Goal: Information Seeking & Learning: Understand process/instructions

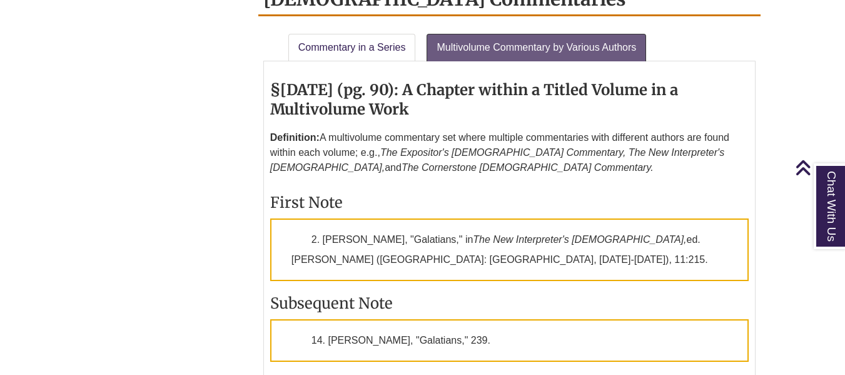
scroll to position [1952, 0]
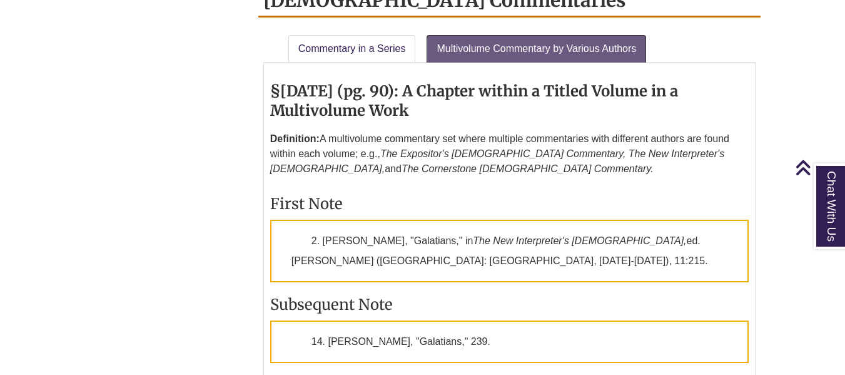
click at [418, 194] on h3 "First Note" at bounding box center [509, 203] width 478 height 19
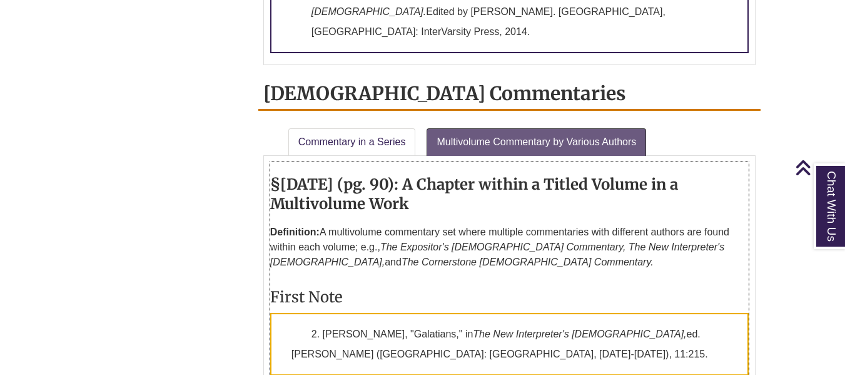
scroll to position [1878, 0]
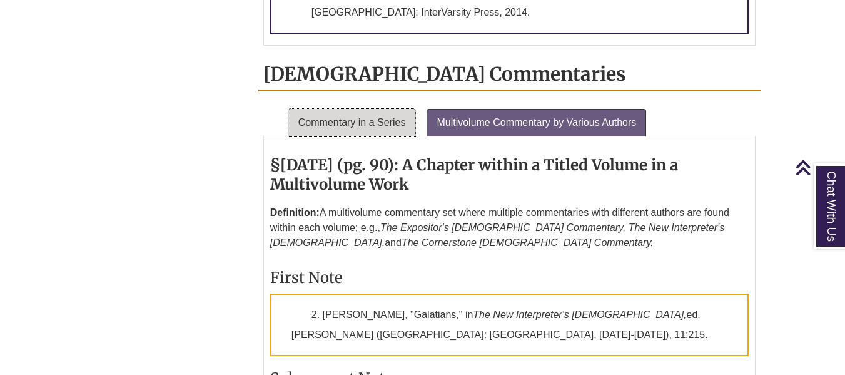
click at [385, 109] on link "Commentary in a Series" at bounding box center [352, 123] width 128 height 28
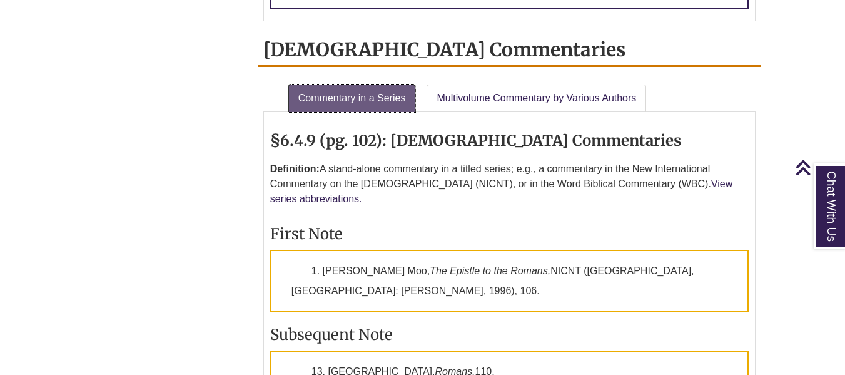
scroll to position [1905, 0]
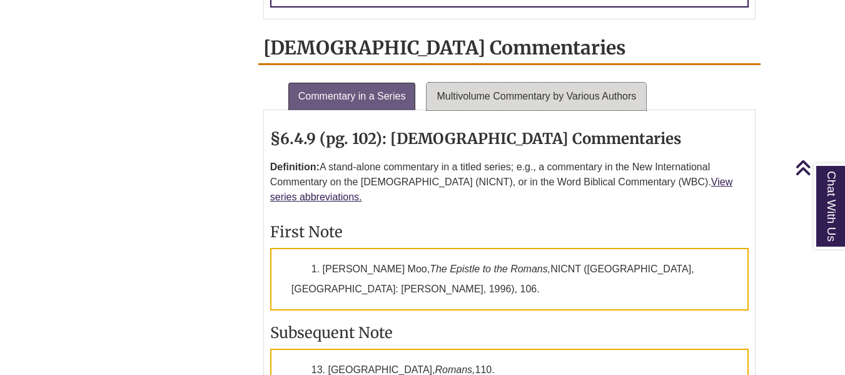
click at [538, 83] on link "Multivolume Commentary by Various Authors" at bounding box center [535, 97] width 219 height 28
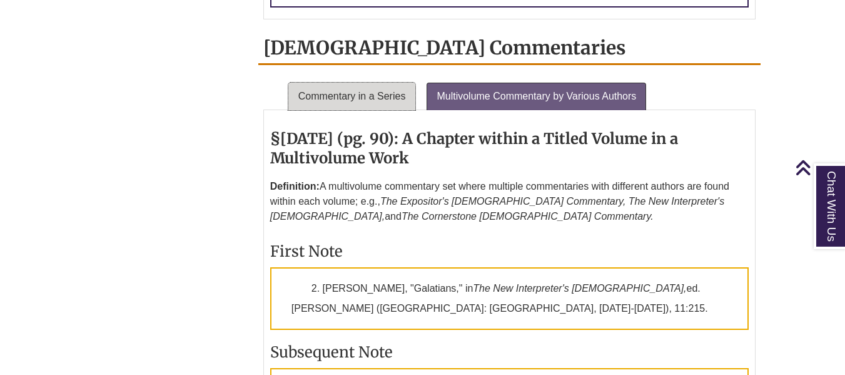
click at [396, 83] on link "Commentary in a Series" at bounding box center [352, 97] width 128 height 28
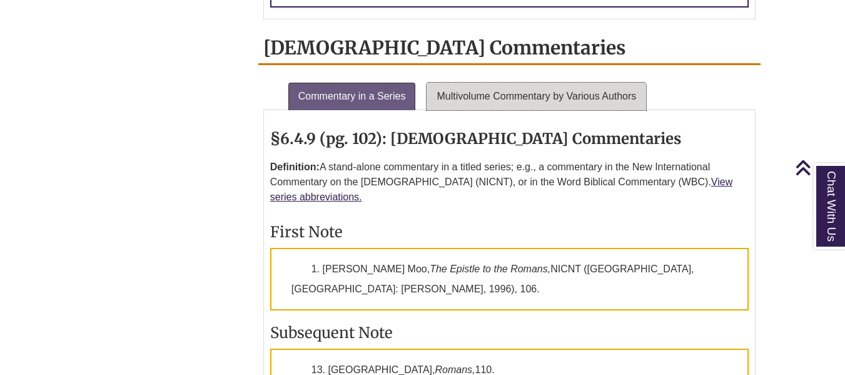
click at [496, 83] on link "Multivolume Commentary by Various Authors" at bounding box center [535, 97] width 219 height 28
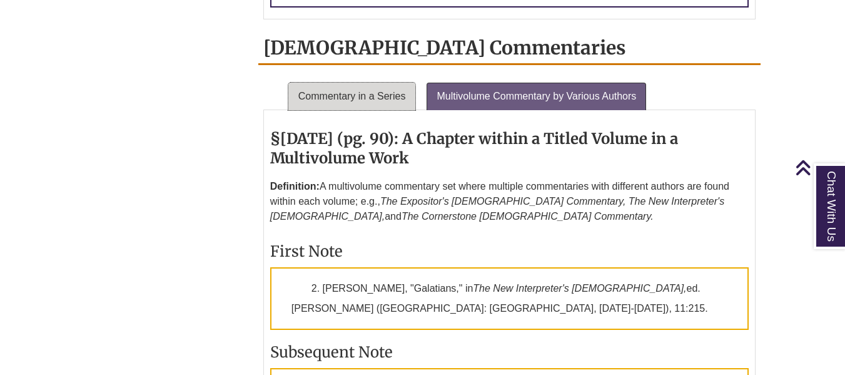
click at [373, 83] on link "Commentary in a Series" at bounding box center [352, 97] width 128 height 28
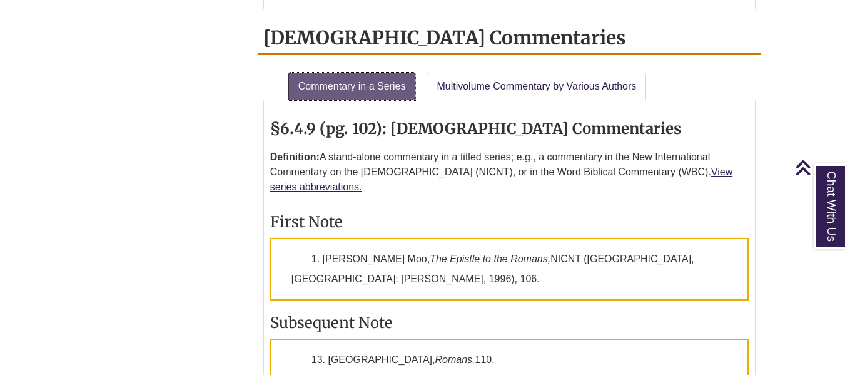
scroll to position [1915, 0]
click at [431, 144] on p "Definition: A stand-alone commentary in a titled series; e.g., a commentary in …" at bounding box center [509, 171] width 478 height 55
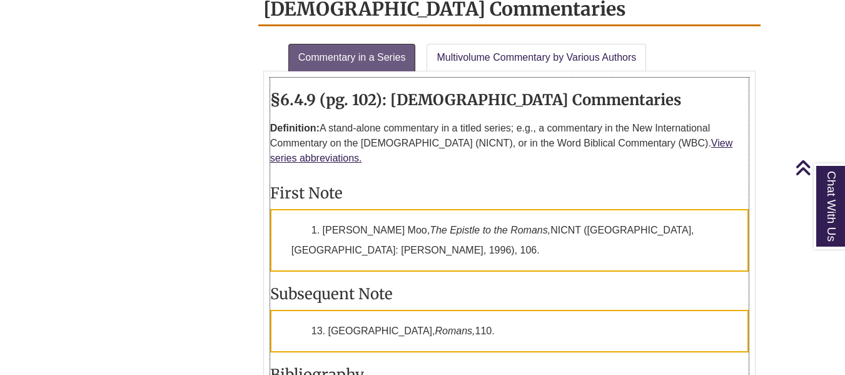
scroll to position [1944, 0]
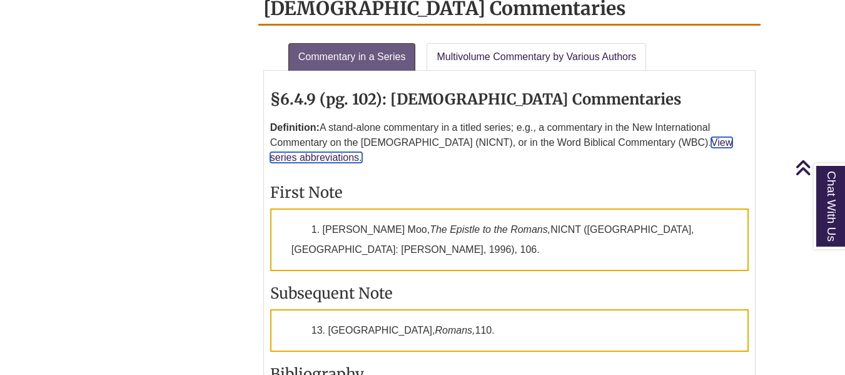
click at [694, 137] on link "View series abbreviations." at bounding box center [501, 150] width 462 height 26
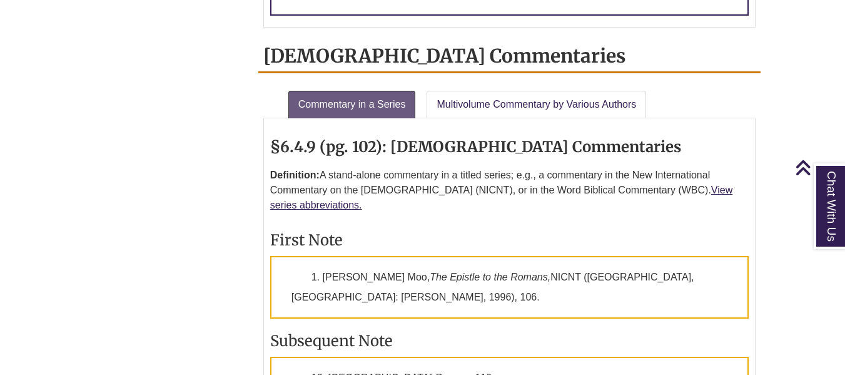
scroll to position [1888, 0]
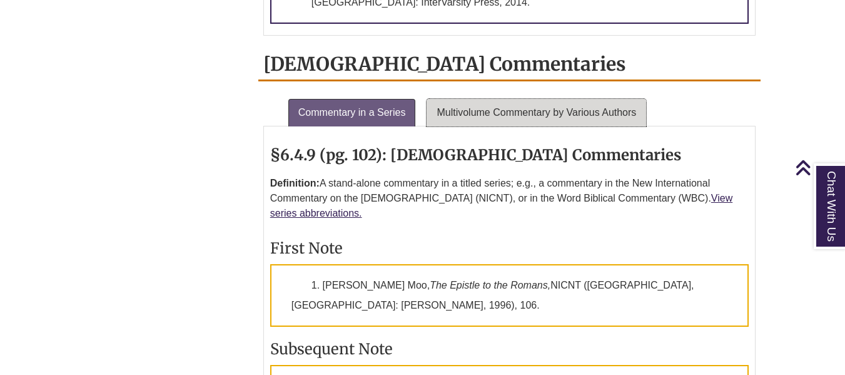
click at [523, 99] on link "Multivolume Commentary by Various Authors" at bounding box center [535, 113] width 219 height 28
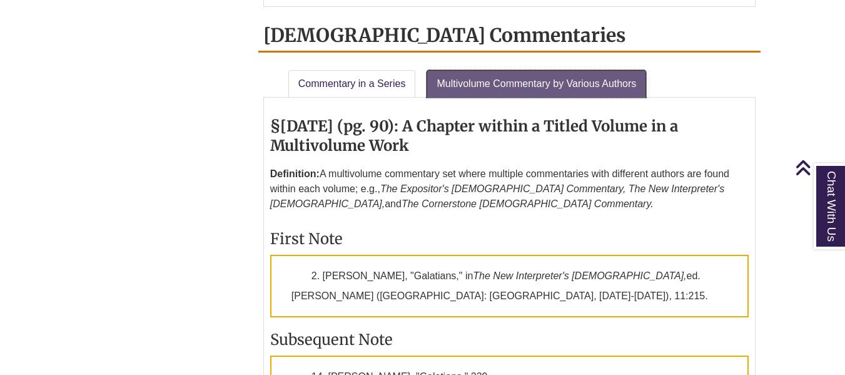
scroll to position [1916, 0]
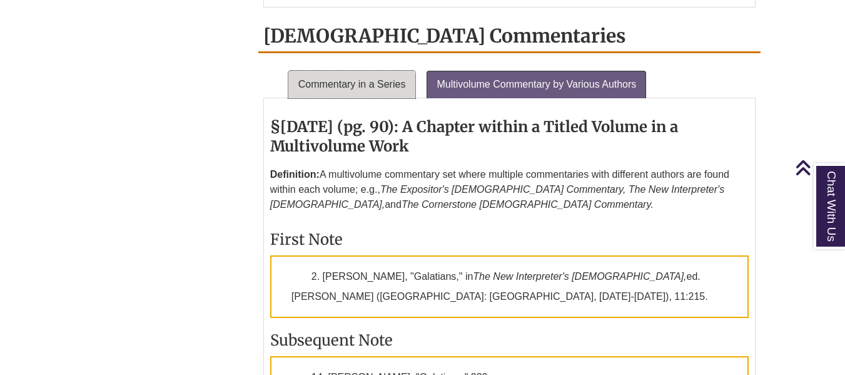
click at [361, 71] on link "Commentary in a Series" at bounding box center [352, 85] width 128 height 28
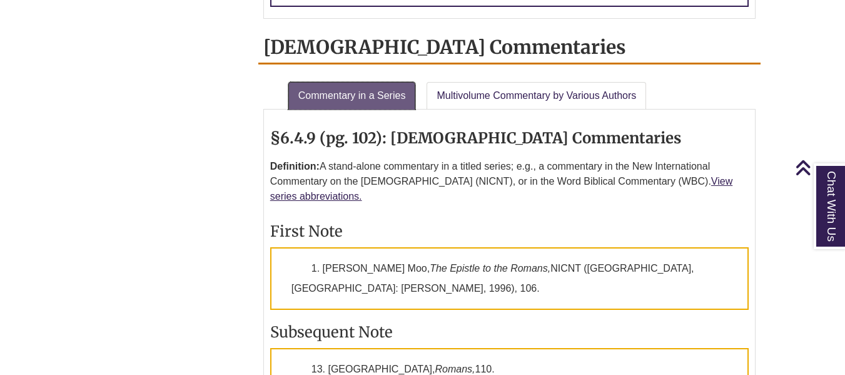
scroll to position [1903, 0]
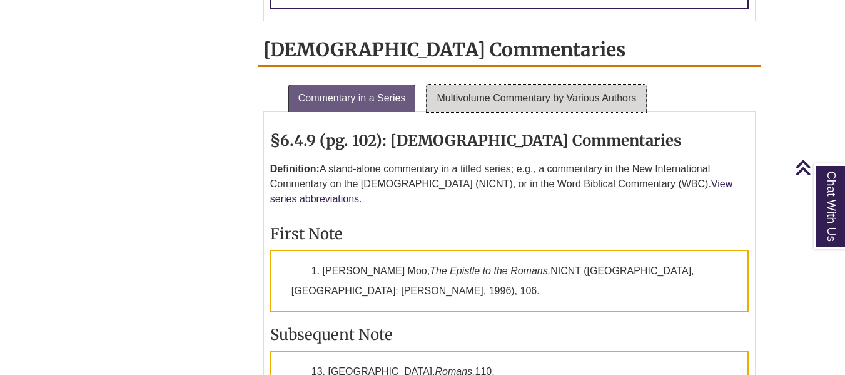
click at [509, 84] on link "Multivolume Commentary by Various Authors" at bounding box center [535, 98] width 219 height 28
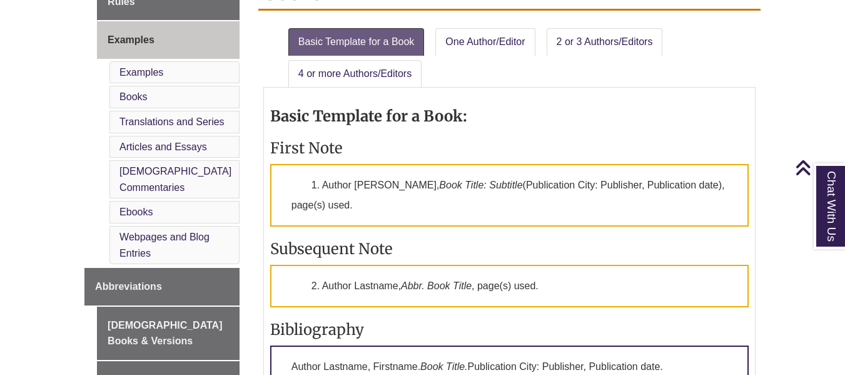
scroll to position [553, 0]
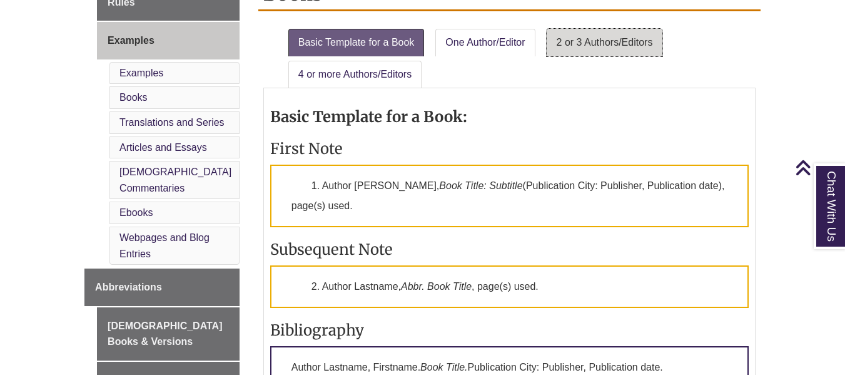
click at [575, 48] on link "2 or 3 Authors/Editors" at bounding box center [604, 43] width 116 height 28
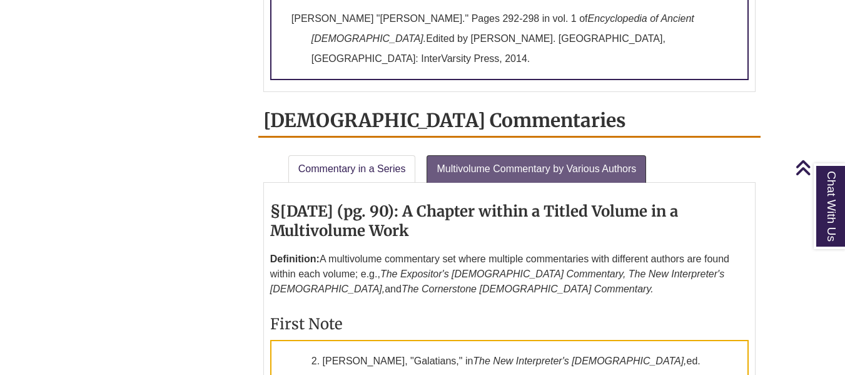
scroll to position [2011, 0]
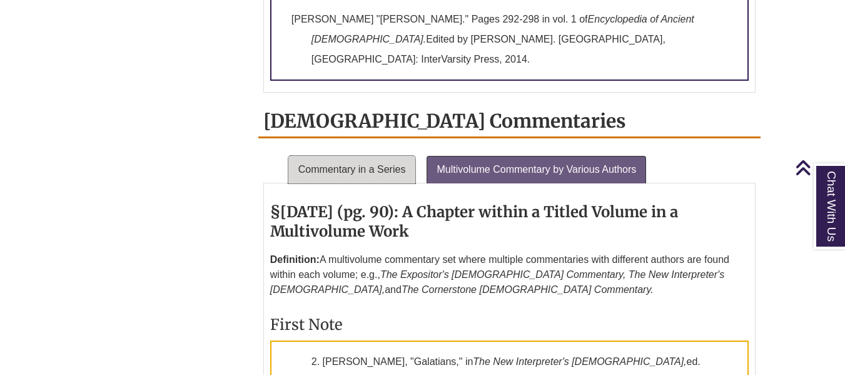
click at [381, 156] on link "Commentary in a Series" at bounding box center [352, 170] width 128 height 28
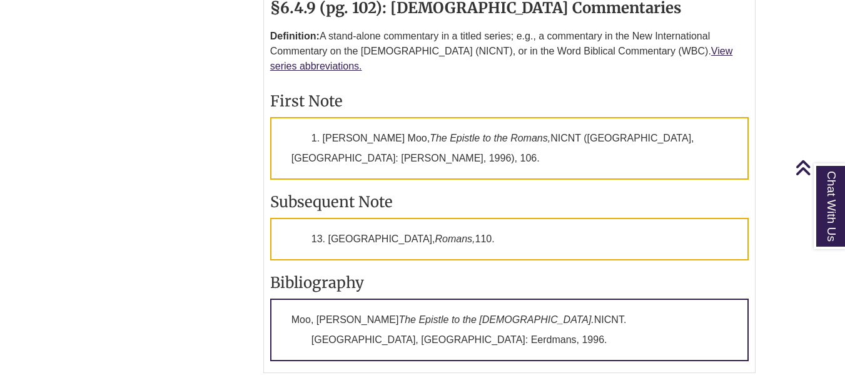
scroll to position [2215, 0]
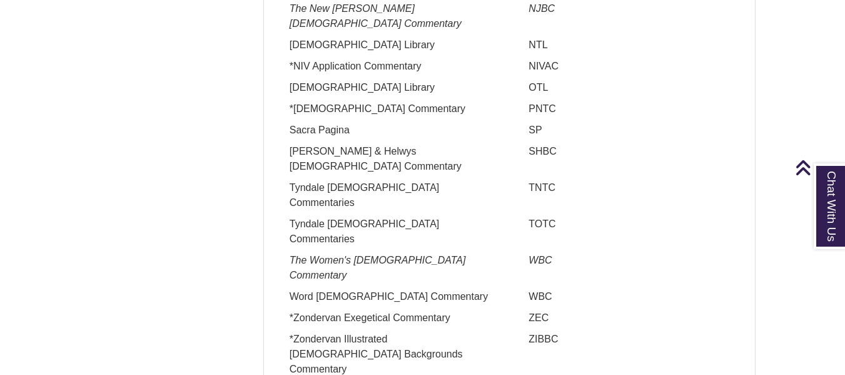
scroll to position [1584, 0]
